Goal: Download file/media

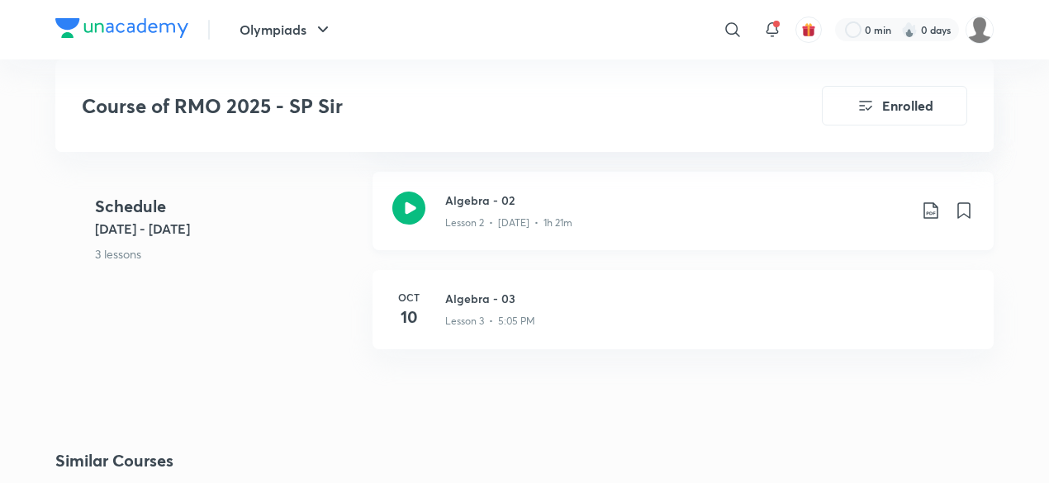
click at [930, 222] on div "Algebra - 02 Lesson 2 • [DATE] • 1h 21m" at bounding box center [709, 211] width 529 height 39
click at [929, 213] on icon at bounding box center [931, 211] width 20 height 20
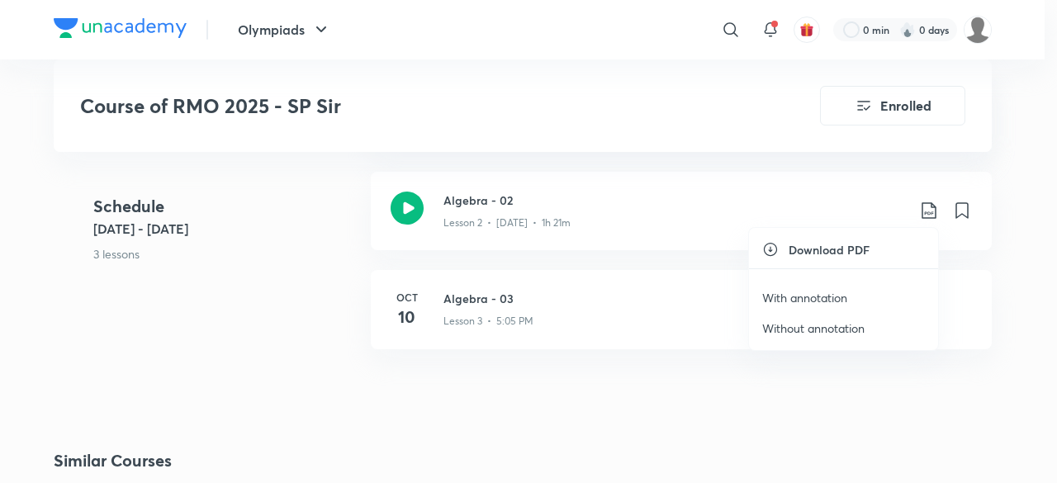
click at [817, 305] on p "With annotation" at bounding box center [804, 297] width 85 height 17
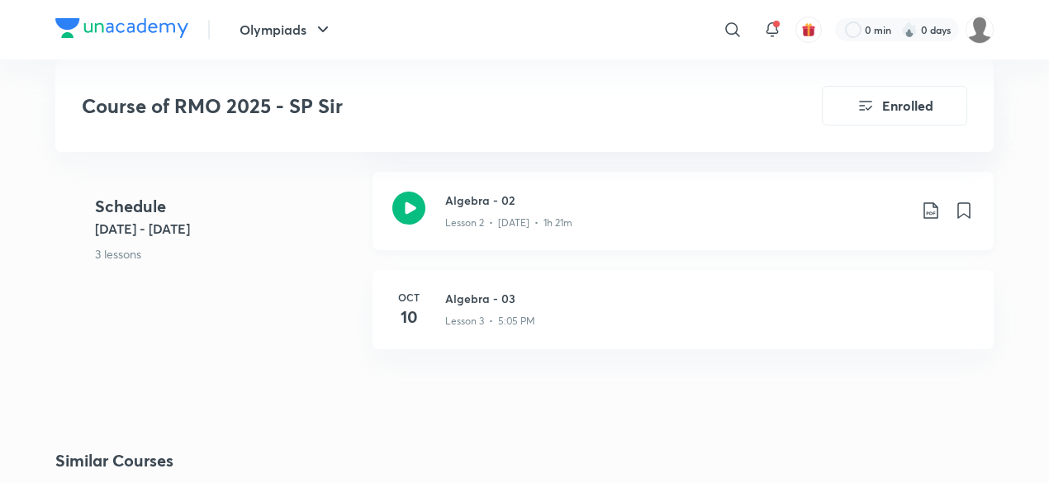
click at [929, 203] on icon at bounding box center [931, 211] width 20 height 20
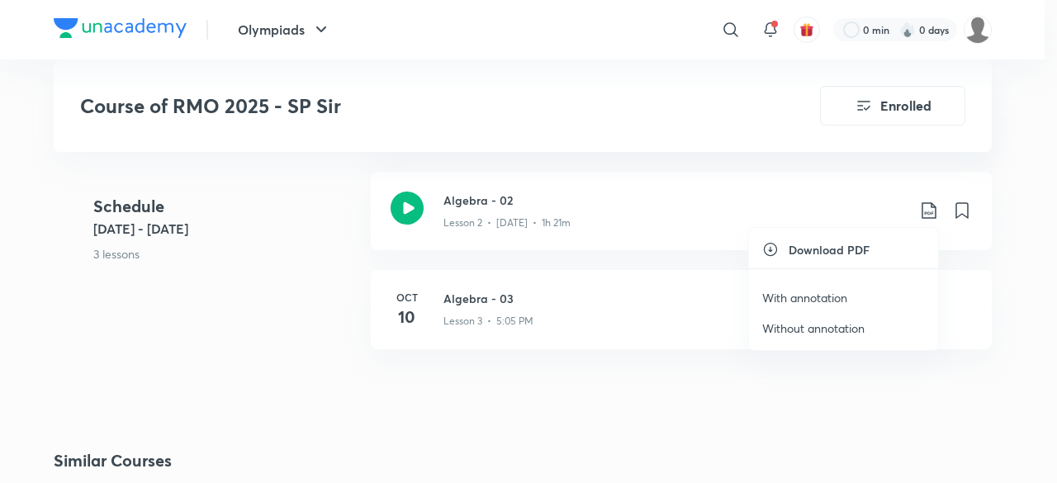
click at [514, 213] on div at bounding box center [528, 241] width 1057 height 483
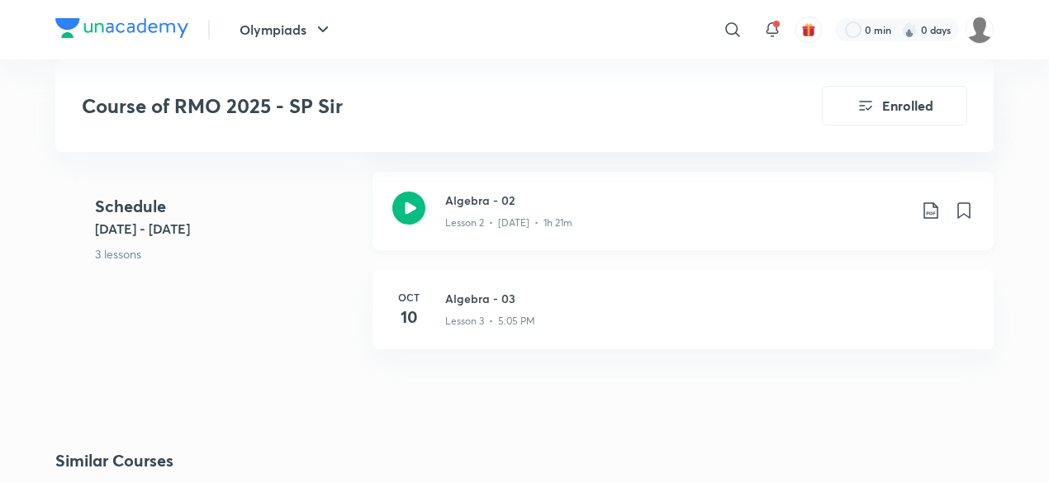
click at [411, 192] on icon at bounding box center [408, 208] width 33 height 33
